Goal: Information Seeking & Learning: Learn about a topic

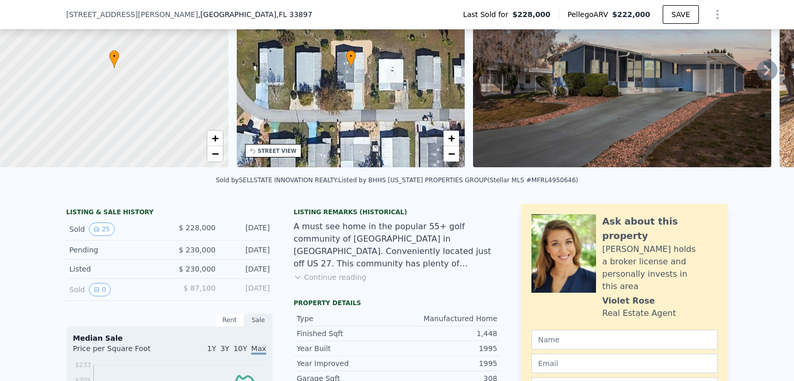
scroll to position [186, 0]
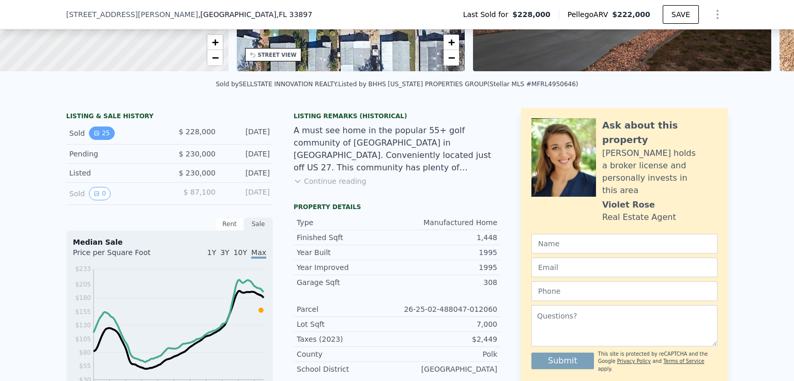
click at [100, 140] on button "25" at bounding box center [101, 133] width 25 height 13
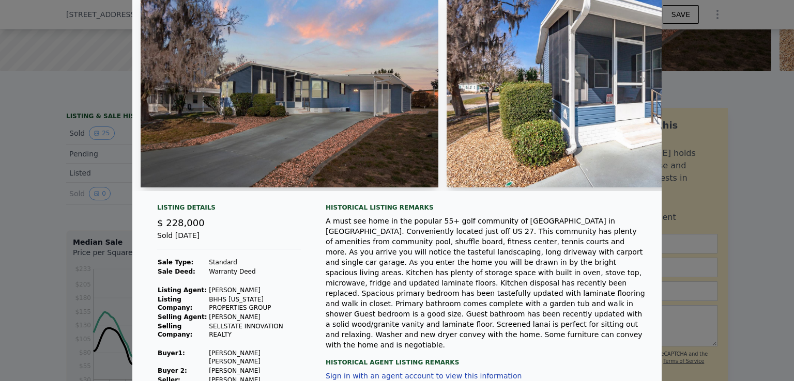
scroll to position [0, 0]
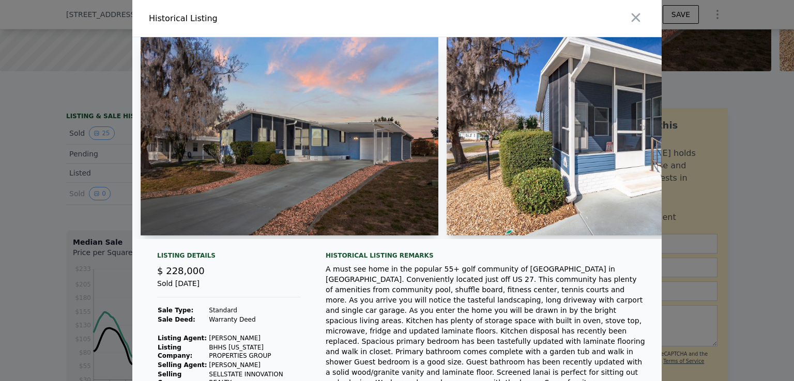
click at [339, 137] on img at bounding box center [290, 136] width 298 height 198
click at [335, 149] on img at bounding box center [290, 136] width 298 height 198
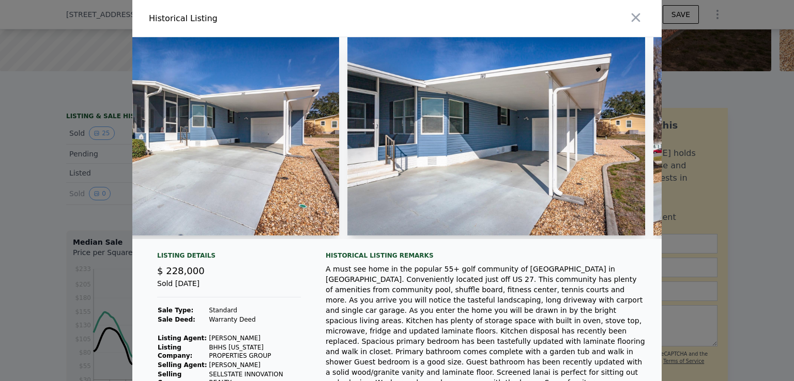
scroll to position [0, 6234]
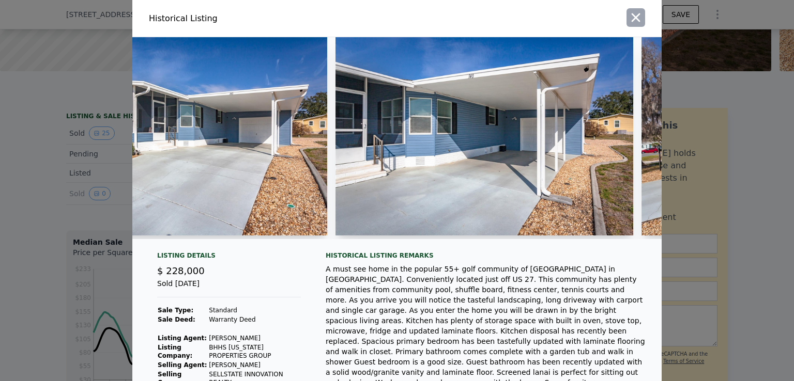
click at [637, 18] on icon "button" at bounding box center [635, 17] width 14 height 14
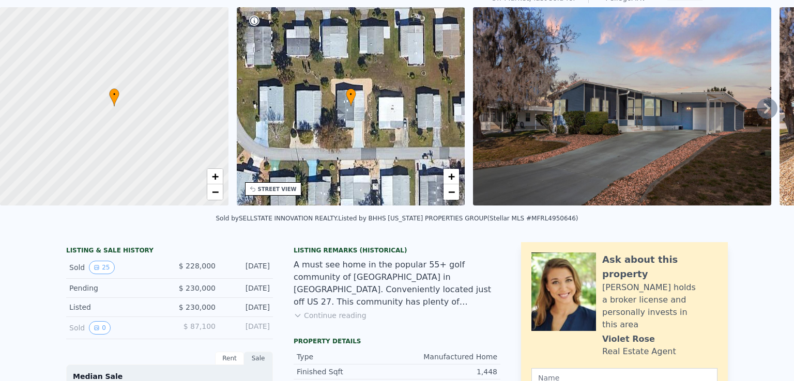
scroll to position [0, 0]
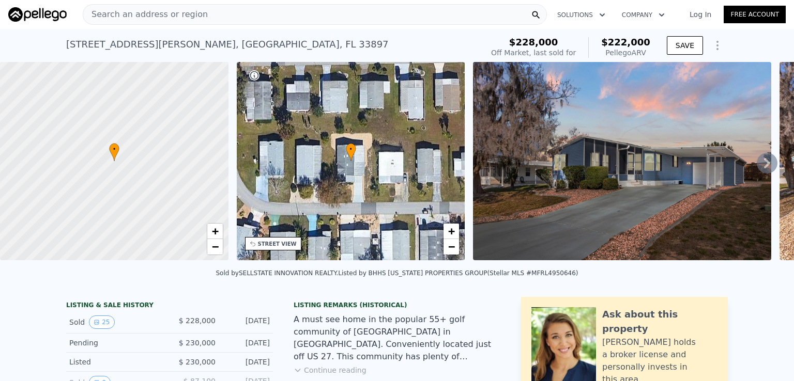
click at [759, 161] on icon at bounding box center [767, 163] width 21 height 21
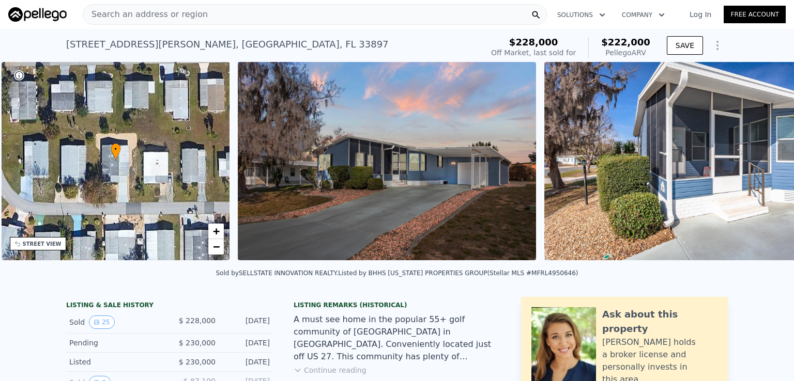
scroll to position [0, 240]
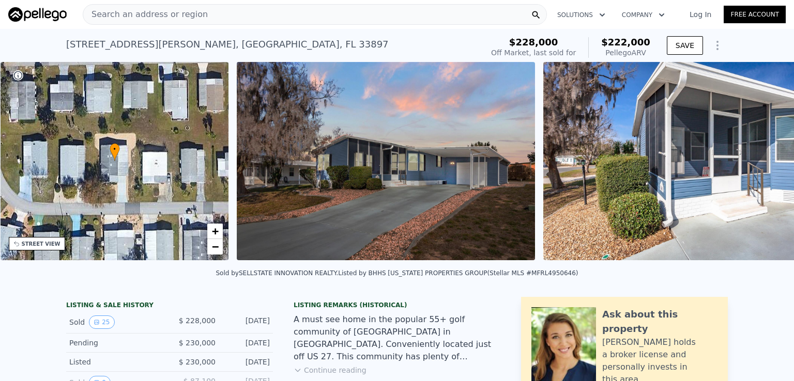
click at [757, 161] on img at bounding box center [692, 161] width 298 height 198
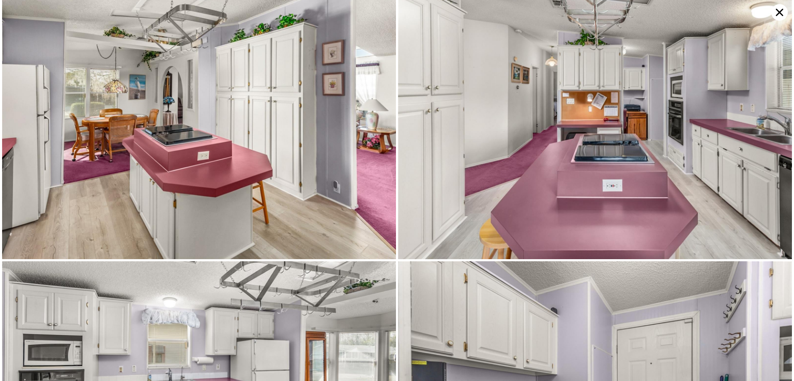
scroll to position [1047, 0]
